Goal: Share content

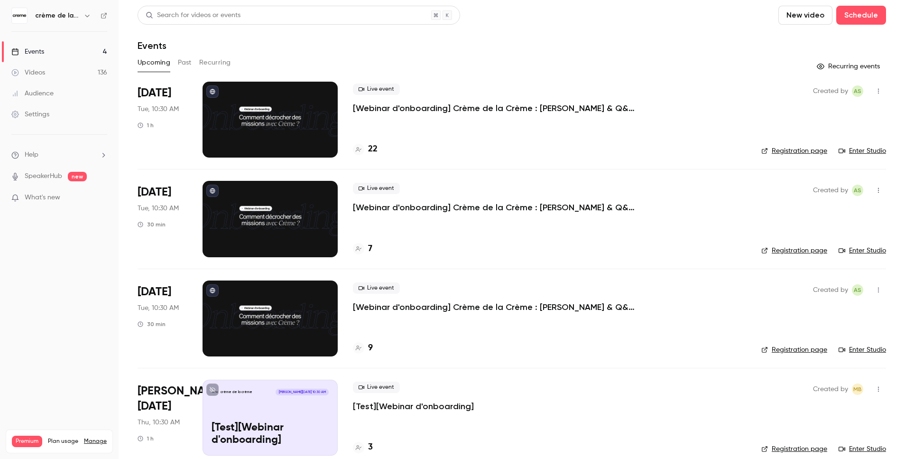
click at [247, 114] on div at bounding box center [269, 120] width 135 height 76
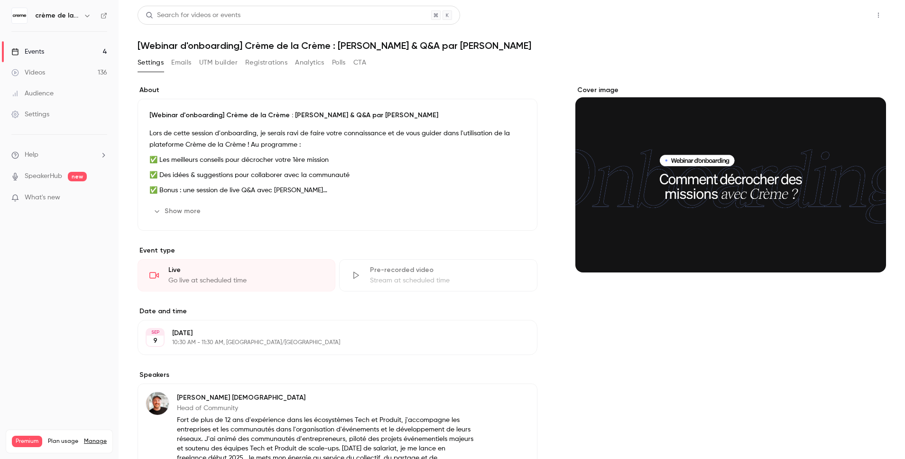
click at [841, 20] on button "Share" at bounding box center [844, 15] width 37 height 19
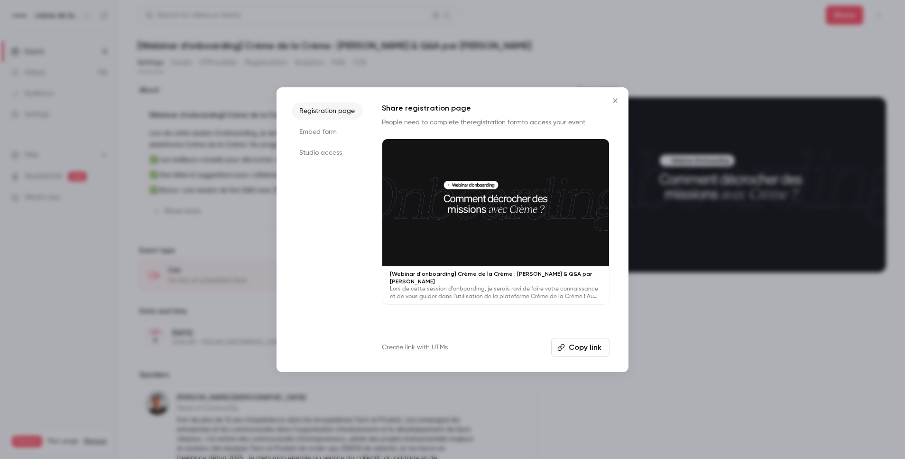
click at [559, 342] on button "Copy link" at bounding box center [580, 347] width 58 height 19
click at [616, 97] on icon "Close" at bounding box center [614, 101] width 11 height 8
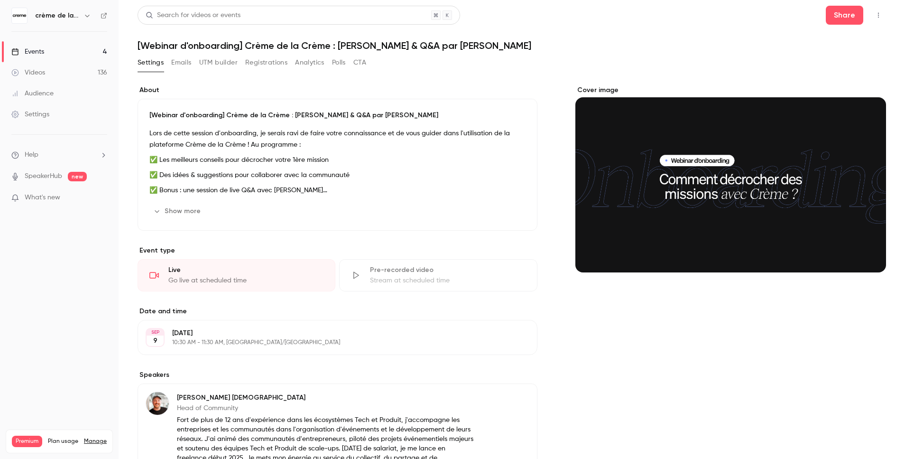
click at [74, 48] on link "Events 4" at bounding box center [59, 51] width 119 height 21
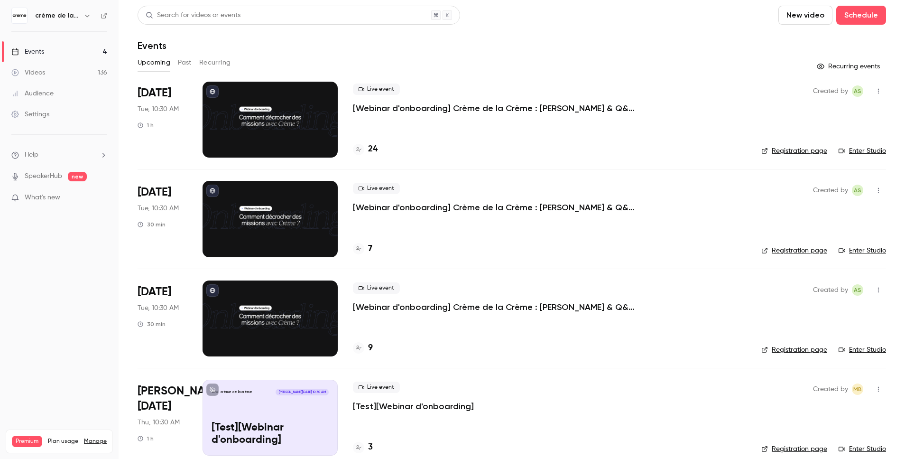
click at [277, 219] on div at bounding box center [269, 219] width 135 height 76
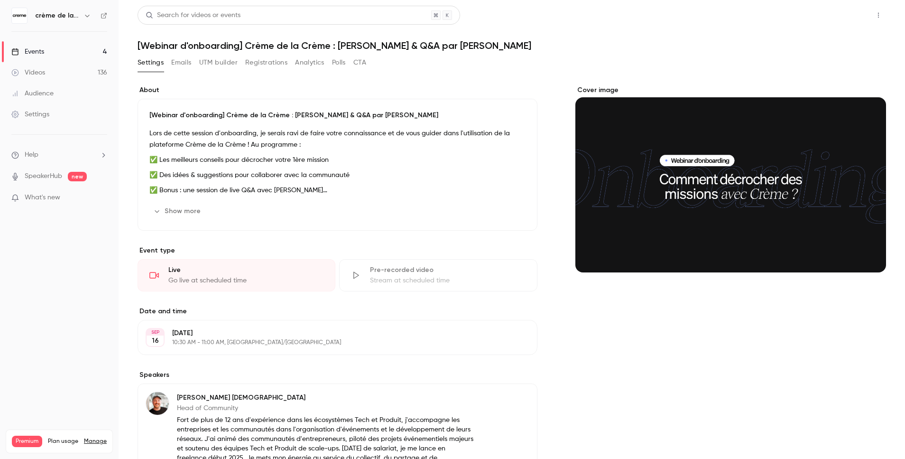
click at [846, 18] on button "Share" at bounding box center [844, 15] width 37 height 19
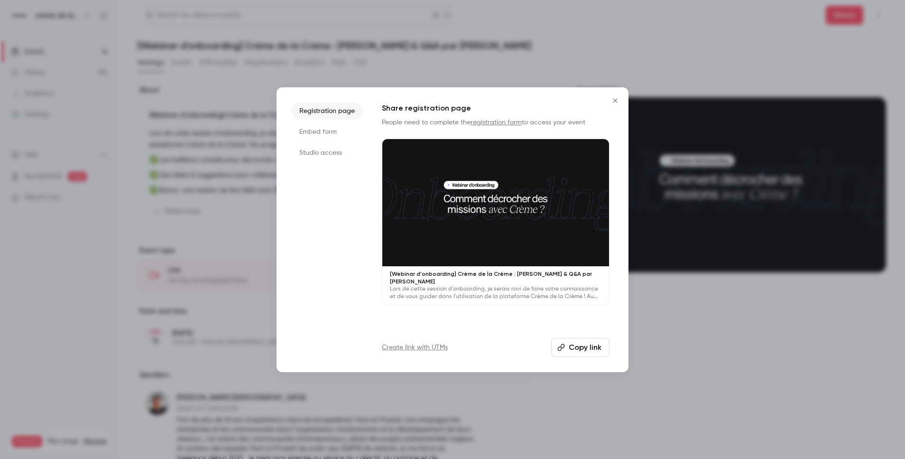
click at [576, 347] on button "Copy link" at bounding box center [580, 347] width 58 height 19
click at [618, 98] on icon "Close" at bounding box center [614, 101] width 11 height 8
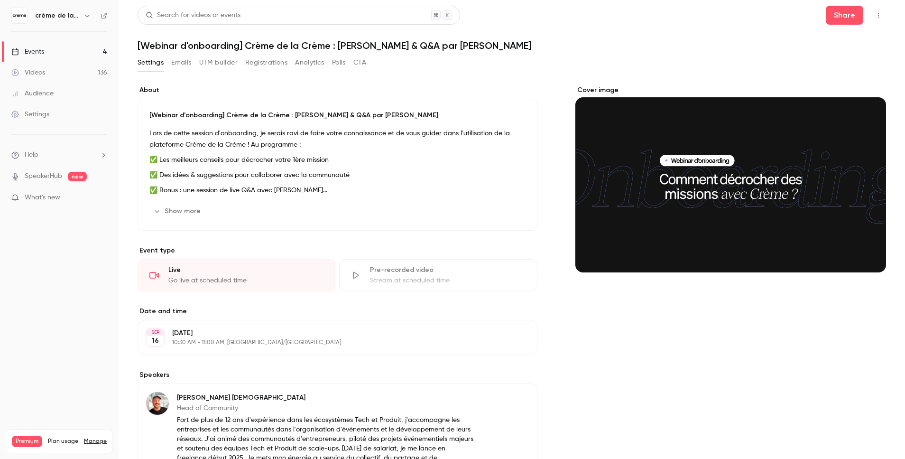
click at [46, 49] on link "Events 4" at bounding box center [59, 51] width 119 height 21
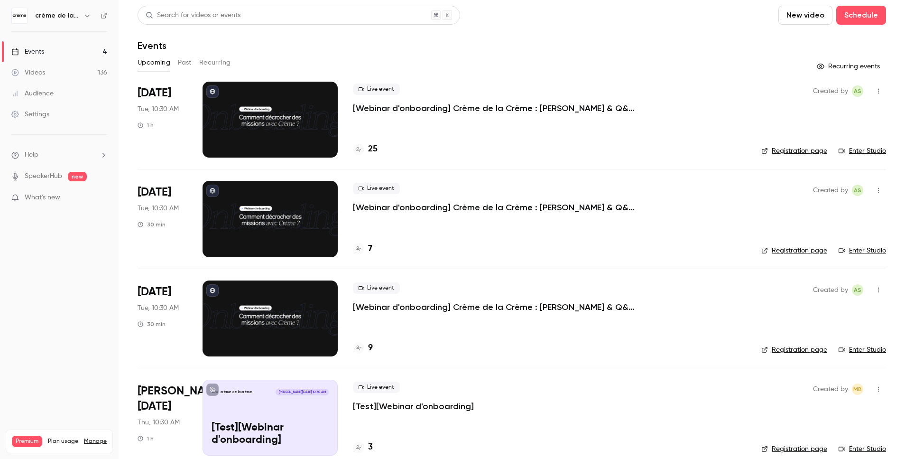
click at [804, 150] on link "Registration page" at bounding box center [794, 150] width 66 height 9
click at [234, 228] on div at bounding box center [269, 219] width 135 height 76
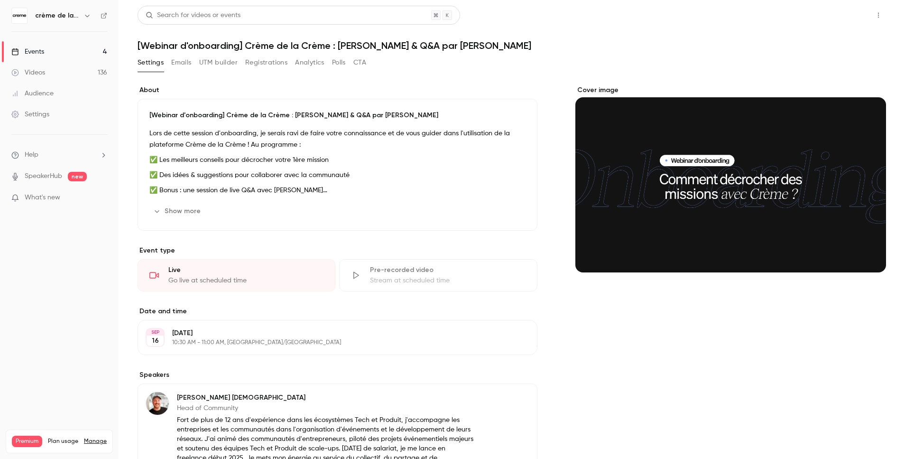
click at [846, 12] on button "Share" at bounding box center [844, 15] width 37 height 19
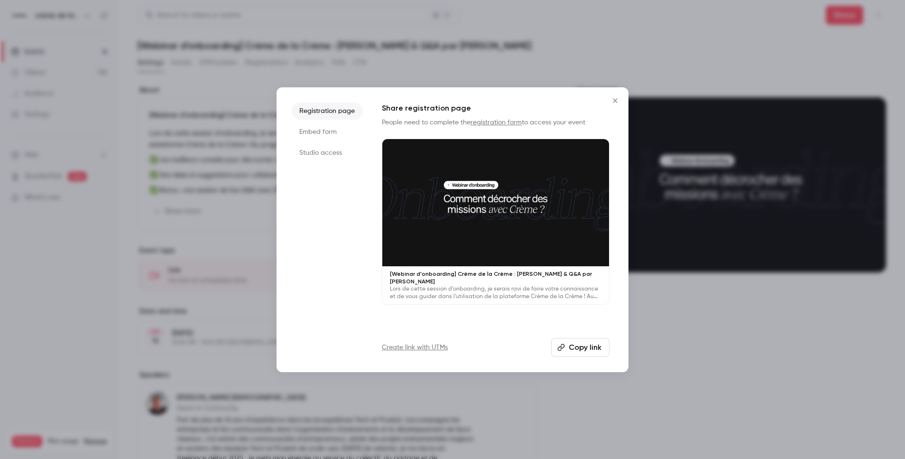
click at [578, 344] on button "Copy link" at bounding box center [580, 347] width 58 height 19
click at [617, 98] on icon "Close" at bounding box center [614, 101] width 11 height 8
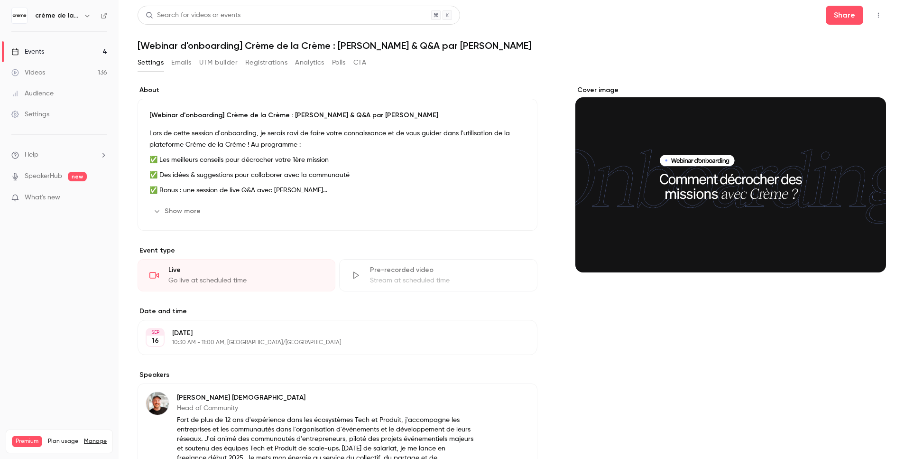
click at [27, 52] on div "Events" at bounding box center [27, 51] width 33 height 9
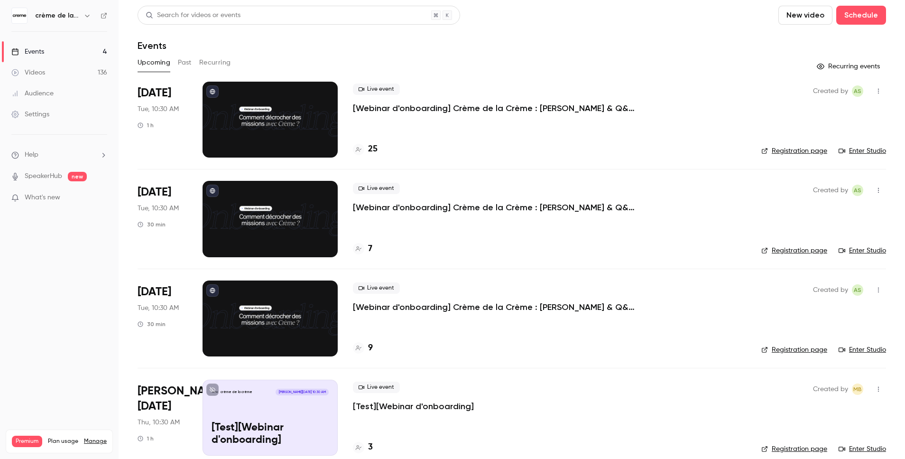
click at [264, 319] on div at bounding box center [269, 318] width 135 height 76
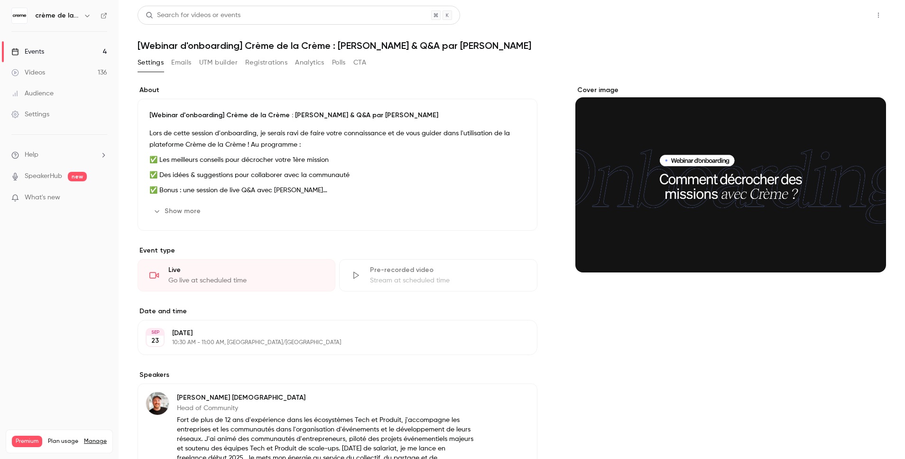
click at [828, 19] on button "Share" at bounding box center [844, 15] width 37 height 19
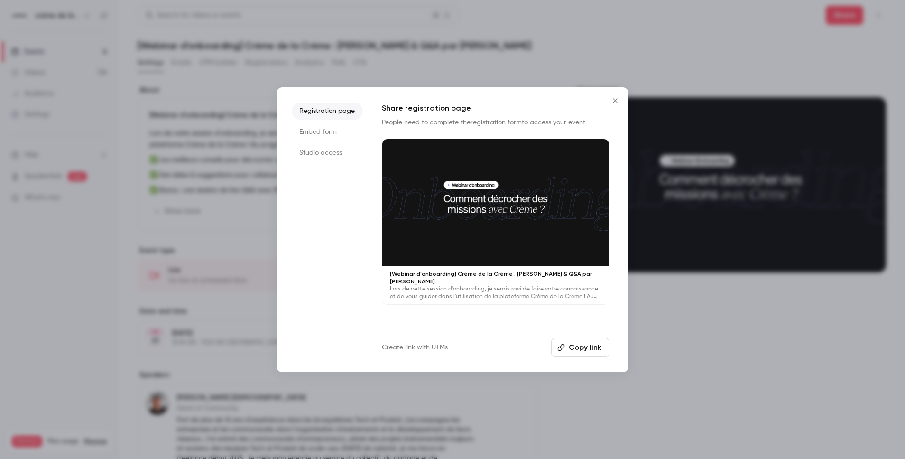
click at [596, 341] on button "Copy link" at bounding box center [580, 347] width 58 height 19
